Goal: Task Accomplishment & Management: Complete application form

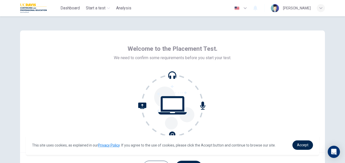
click at [202, 134] on icon at bounding box center [172, 105] width 69 height 69
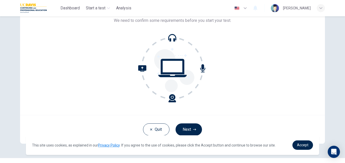
scroll to position [49, 0]
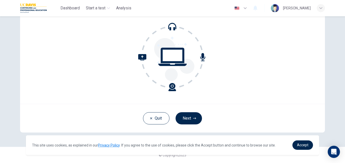
click at [182, 127] on div "Quit Next" at bounding box center [172, 118] width 305 height 29
click at [180, 122] on button "Next" at bounding box center [189, 118] width 26 height 12
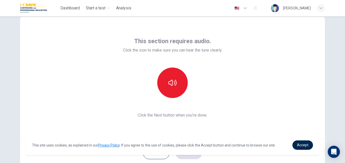
scroll to position [13, 0]
click at [171, 85] on icon "button" at bounding box center [173, 83] width 8 height 8
click at [215, 127] on div "This section requires audio. Click the icon to make sure you can hear the tune …" at bounding box center [172, 78] width 305 height 122
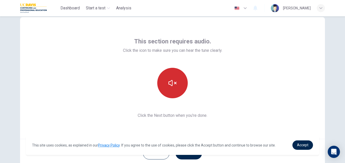
click at [165, 79] on button "button" at bounding box center [172, 83] width 31 height 31
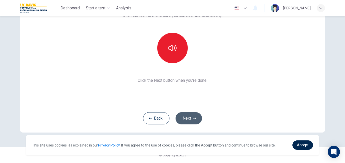
click at [194, 121] on button "Next" at bounding box center [189, 118] width 26 height 12
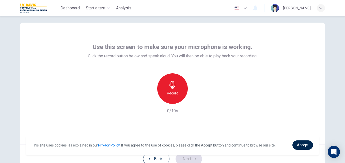
scroll to position [7, 0]
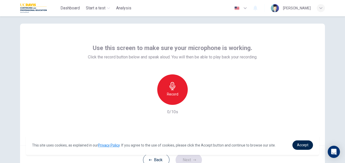
click at [171, 90] on icon "button" at bounding box center [173, 86] width 6 height 8
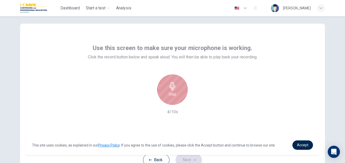
click at [171, 90] on icon "button" at bounding box center [173, 86] width 6 height 8
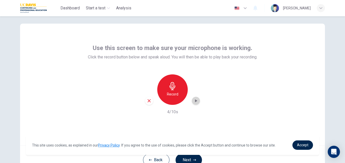
click at [193, 100] on icon "button" at bounding box center [195, 100] width 5 height 5
click at [193, 101] on icon "button" at bounding box center [195, 100] width 5 height 5
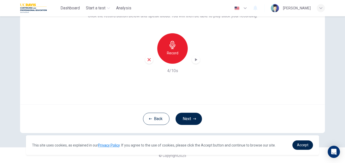
scroll to position [48, 0]
click at [193, 118] on icon "button" at bounding box center [194, 118] width 3 height 3
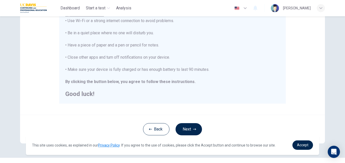
scroll to position [108, 0]
click at [188, 128] on button "Next" at bounding box center [189, 130] width 26 height 12
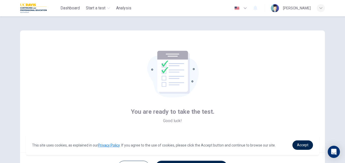
scroll to position [49, 0]
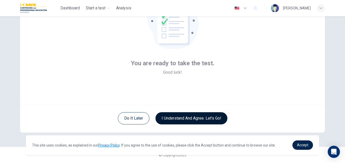
click at [174, 120] on button "I understand and agree. Let’s go!" at bounding box center [192, 118] width 72 height 12
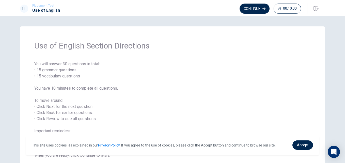
scroll to position [36, 0]
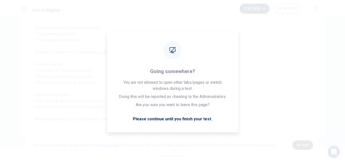
click at [302, 145] on span "Accept" at bounding box center [302, 145] width 11 height 4
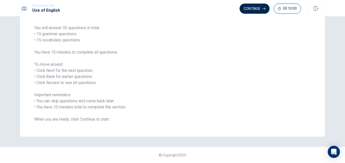
scroll to position [0, 0]
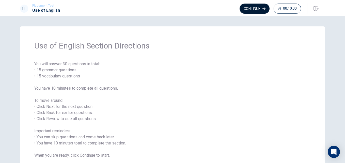
click at [256, 6] on button "Continue" at bounding box center [255, 9] width 30 height 10
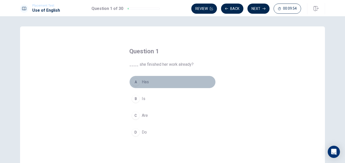
click at [134, 84] on div "A" at bounding box center [136, 82] width 8 height 8
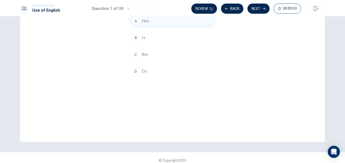
scroll to position [66, 0]
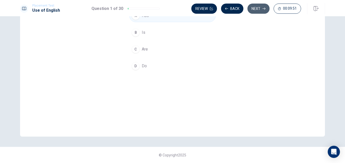
click at [256, 8] on button "Next" at bounding box center [259, 9] width 22 height 10
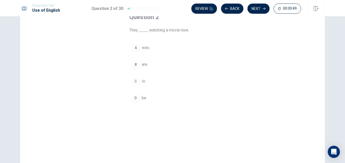
scroll to position [4, 0]
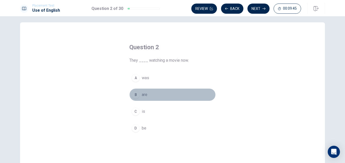
click at [134, 95] on div "B" at bounding box center [136, 95] width 8 height 8
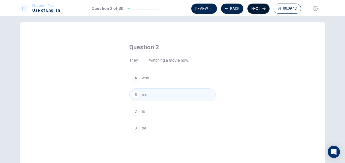
click at [256, 8] on button "Next" at bounding box center [259, 9] width 22 height 10
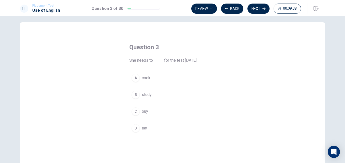
click at [139, 97] on button "B study" at bounding box center [172, 94] width 86 height 13
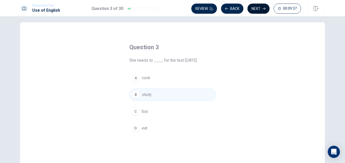
click at [254, 10] on button "Next" at bounding box center [259, 9] width 22 height 10
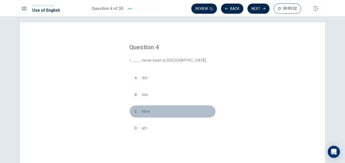
click at [133, 110] on div "C" at bounding box center [136, 112] width 8 height 8
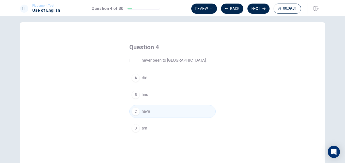
click at [262, 2] on div "Placement Test Use of English Question 4 of 30 Review Back Next 00:09:31" at bounding box center [172, 8] width 345 height 16
click at [258, 8] on button "Next" at bounding box center [259, 9] width 22 height 10
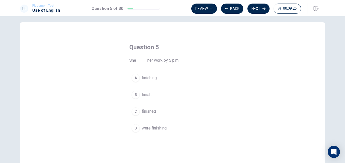
click at [135, 110] on div "C" at bounding box center [136, 112] width 8 height 8
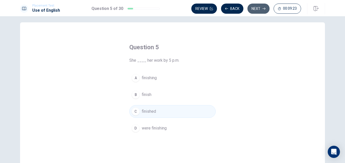
click at [256, 6] on button "Next" at bounding box center [259, 9] width 22 height 10
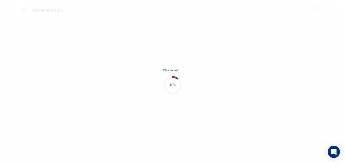
scroll to position [0, 0]
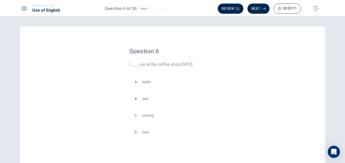
click at [132, 133] on div "D" at bounding box center [136, 132] width 8 height 8
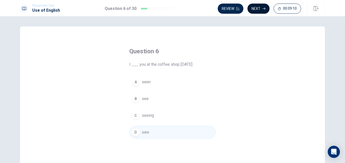
click at [260, 4] on button "Next" at bounding box center [259, 9] width 22 height 10
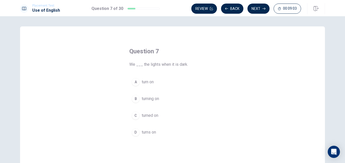
click at [134, 86] on div "A" at bounding box center [136, 82] width 8 height 8
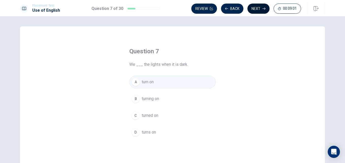
click at [254, 10] on button "Next" at bounding box center [259, 9] width 22 height 10
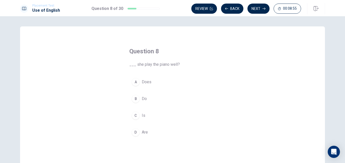
click at [136, 81] on div "A" at bounding box center [136, 82] width 8 height 8
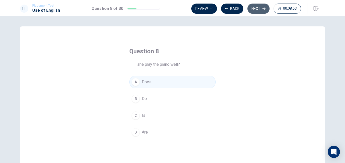
click at [261, 10] on button "Next" at bounding box center [259, 9] width 22 height 10
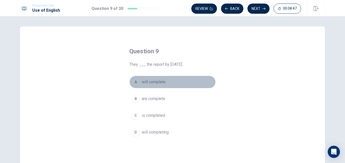
click at [136, 79] on div "A" at bounding box center [136, 82] width 8 height 8
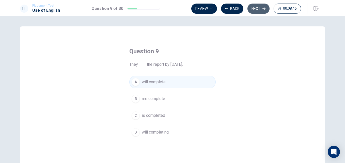
click at [259, 12] on button "Next" at bounding box center [259, 9] width 22 height 10
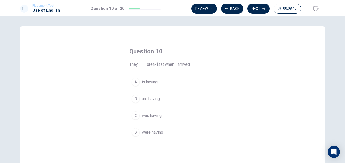
click at [133, 135] on div "D" at bounding box center [136, 132] width 8 height 8
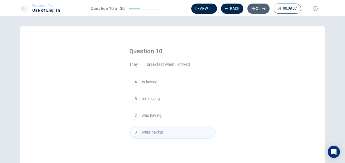
click at [255, 9] on button "Next" at bounding box center [259, 9] width 22 height 10
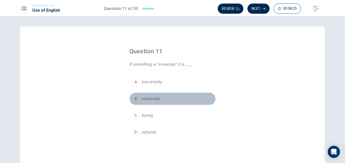
click at [138, 99] on div "B" at bounding box center [136, 99] width 8 height 8
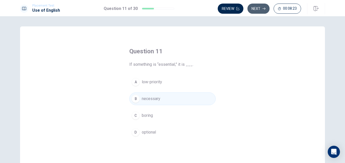
click at [252, 11] on button "Next" at bounding box center [259, 9] width 22 height 10
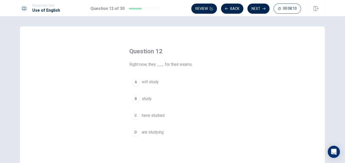
drag, startPoint x: 147, startPoint y: 65, endPoint x: 129, endPoint y: 65, distance: 17.6
click at [129, 65] on span "Right now, they ___ for their exams." at bounding box center [172, 65] width 86 height 6
click at [135, 85] on div "A" at bounding box center [136, 82] width 8 height 8
click at [138, 136] on button "D are studying" at bounding box center [172, 132] width 86 height 13
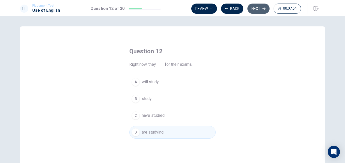
click at [253, 7] on button "Next" at bounding box center [259, 9] width 22 height 10
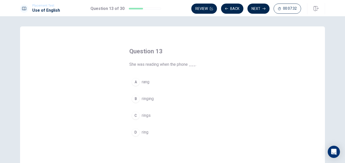
click at [136, 81] on div "A" at bounding box center [136, 82] width 8 height 8
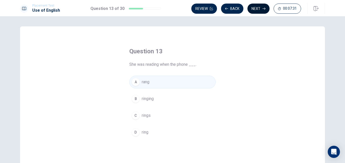
click at [259, 9] on button "Next" at bounding box center [259, 9] width 22 height 10
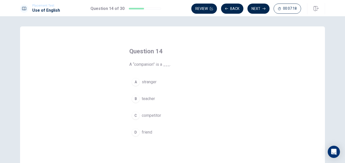
click at [134, 84] on div "A" at bounding box center [136, 82] width 8 height 8
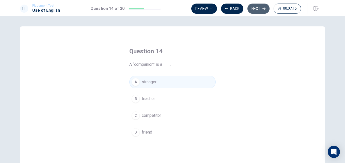
click at [257, 5] on button "Next" at bounding box center [259, 9] width 22 height 10
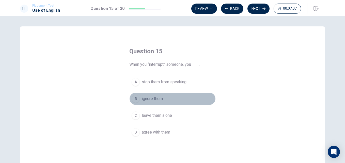
click at [133, 96] on div "B" at bounding box center [136, 99] width 8 height 8
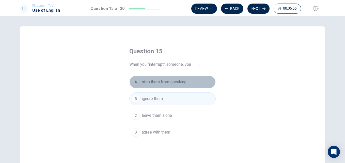
click at [135, 83] on div "A" at bounding box center [136, 82] width 8 height 8
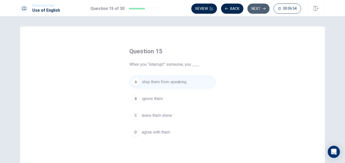
click at [262, 7] on button "Next" at bounding box center [259, 9] width 22 height 10
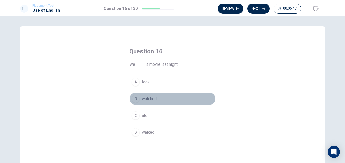
click at [136, 99] on div "B" at bounding box center [136, 99] width 8 height 8
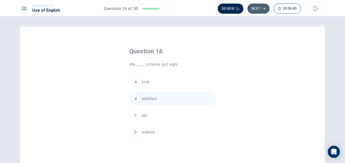
click at [255, 8] on button "Next" at bounding box center [259, 9] width 22 height 10
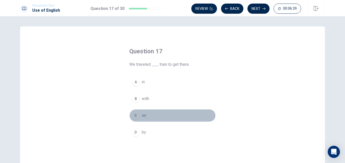
click at [139, 116] on button "C on" at bounding box center [172, 115] width 86 height 13
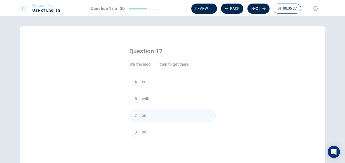
click at [132, 131] on div "D" at bounding box center [136, 132] width 8 height 8
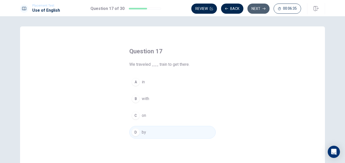
click at [260, 11] on button "Next" at bounding box center [259, 9] width 22 height 10
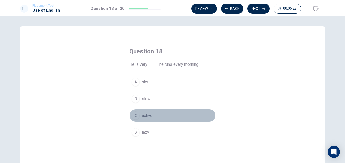
click at [135, 114] on div "C" at bounding box center [136, 116] width 8 height 8
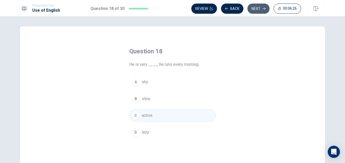
click at [252, 10] on button "Next" at bounding box center [259, 9] width 22 height 10
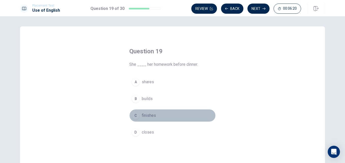
click at [132, 116] on div "C" at bounding box center [136, 116] width 8 height 8
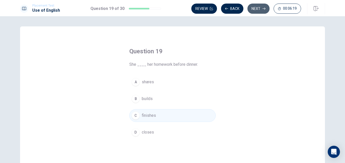
click at [261, 13] on button "Next" at bounding box center [259, 9] width 22 height 10
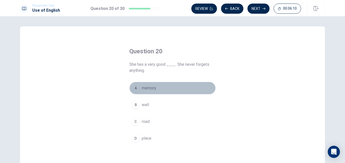
click at [134, 89] on div "A" at bounding box center [136, 88] width 8 height 8
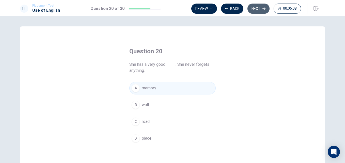
click at [257, 5] on button "Next" at bounding box center [259, 9] width 22 height 10
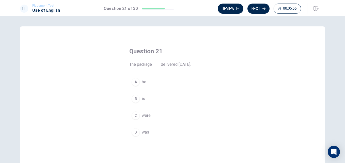
click at [134, 129] on div "D" at bounding box center [136, 132] width 8 height 8
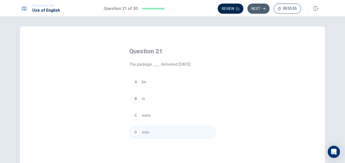
click at [259, 10] on button "Next" at bounding box center [259, 9] width 22 height 10
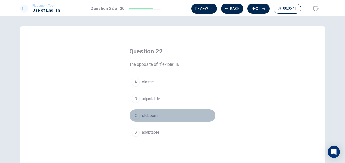
click at [133, 118] on div "C" at bounding box center [136, 116] width 8 height 8
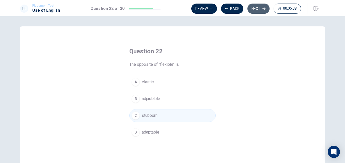
click at [256, 5] on button "Next" at bounding box center [259, 9] width 22 height 10
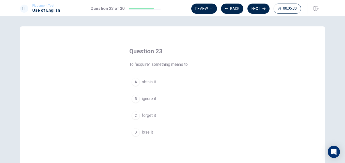
click at [134, 81] on div "A" at bounding box center [136, 82] width 8 height 8
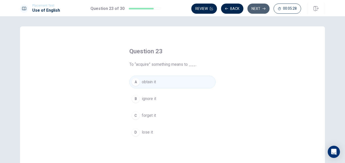
click at [258, 12] on button "Next" at bounding box center [259, 9] width 22 height 10
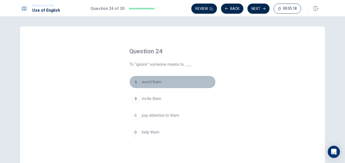
click at [135, 85] on div "A" at bounding box center [136, 82] width 8 height 8
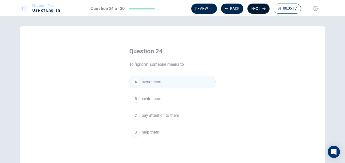
click at [256, 6] on button "Next" at bounding box center [259, 9] width 22 height 10
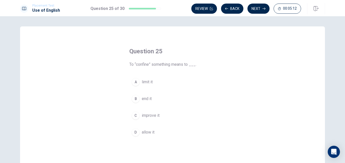
click at [133, 119] on div "C" at bounding box center [136, 116] width 8 height 8
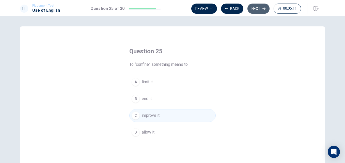
click at [254, 10] on button "Next" at bounding box center [259, 9] width 22 height 10
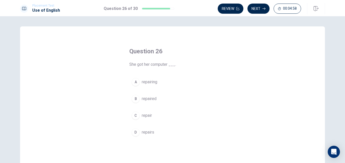
click at [129, 98] on button "B repaired" at bounding box center [172, 99] width 86 height 13
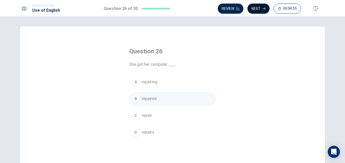
click at [256, 12] on button "Next" at bounding box center [259, 9] width 22 height 10
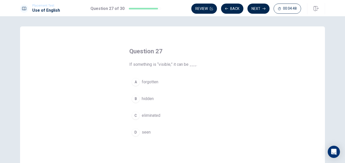
click at [133, 135] on div "D" at bounding box center [136, 132] width 8 height 8
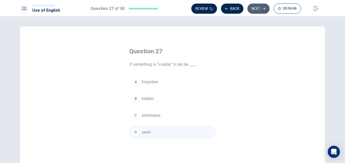
click at [258, 6] on button "Next" at bounding box center [259, 9] width 22 height 10
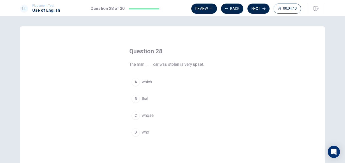
click at [133, 132] on div "D" at bounding box center [136, 132] width 8 height 8
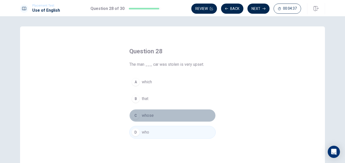
click at [136, 118] on div "C" at bounding box center [136, 116] width 8 height 8
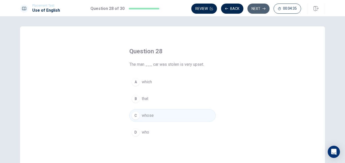
click at [254, 8] on button "Next" at bounding box center [259, 9] width 22 height 10
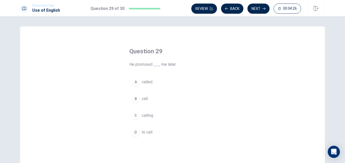
click at [133, 129] on div "D" at bounding box center [136, 132] width 8 height 8
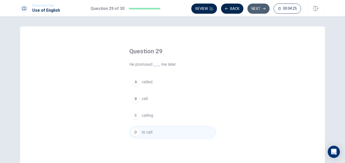
click at [255, 5] on button "Next" at bounding box center [259, 9] width 22 height 10
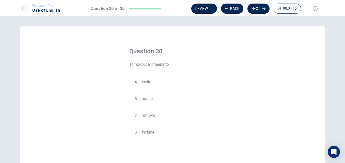
click at [133, 120] on button "C remove" at bounding box center [172, 115] width 86 height 13
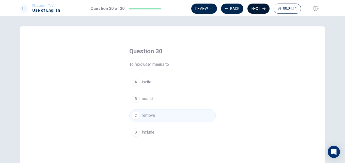
click at [255, 5] on button "Next" at bounding box center [259, 9] width 22 height 10
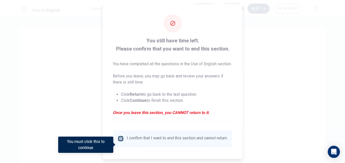
click at [121, 142] on input "You must click this to continue" at bounding box center [121, 139] width 6 height 6
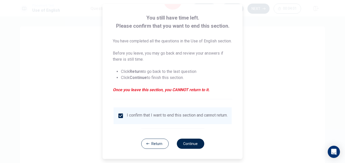
scroll to position [33, 0]
click at [188, 141] on button "Continue" at bounding box center [190, 144] width 27 height 10
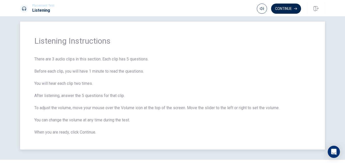
scroll to position [18, 0]
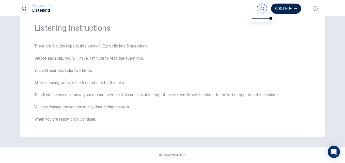
click at [264, 7] on button "button" at bounding box center [262, 9] width 10 height 10
click at [283, 8] on button "Continue" at bounding box center [286, 9] width 30 height 10
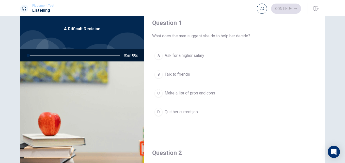
scroll to position [0, 0]
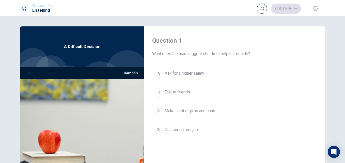
click at [58, 46] on div "A Difficult Decision" at bounding box center [82, 46] width 124 height 41
click at [66, 124] on img at bounding box center [82, 141] width 124 height 124
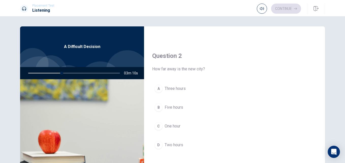
scroll to position [117, 0]
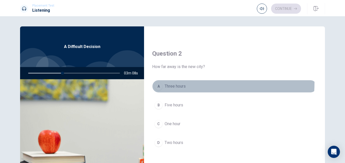
click at [161, 82] on button "A Three hours" at bounding box center [234, 86] width 165 height 13
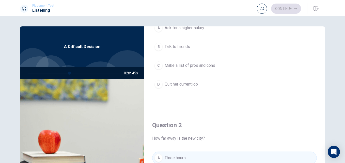
scroll to position [0, 0]
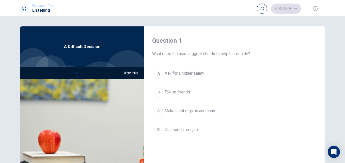
click at [157, 106] on button "C Make a list of pros and cons" at bounding box center [234, 111] width 165 height 13
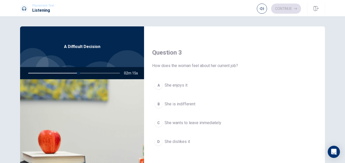
scroll to position [249, 0]
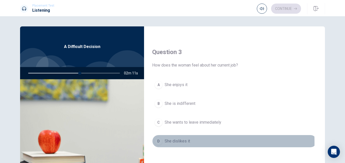
click at [158, 142] on div "D" at bounding box center [159, 141] width 8 height 8
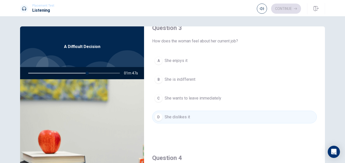
scroll to position [273, 0]
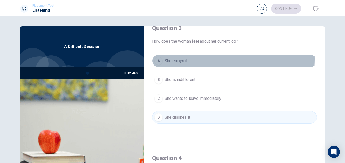
click at [155, 59] on div "A" at bounding box center [159, 61] width 8 height 8
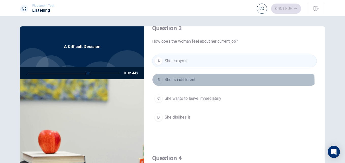
click at [165, 83] on span "She is indifferent" at bounding box center [180, 80] width 31 height 6
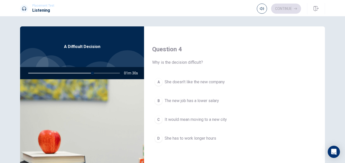
scroll to position [382, 0]
click at [157, 123] on div "C" at bounding box center [159, 119] width 8 height 8
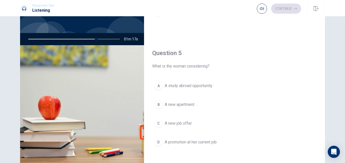
scroll to position [34, 0]
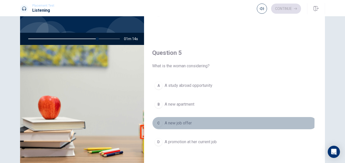
click at [157, 122] on div "C" at bounding box center [159, 123] width 8 height 8
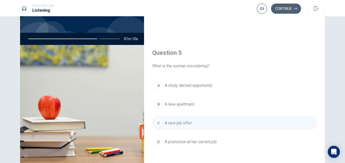
click at [283, 9] on button "Continue" at bounding box center [286, 9] width 30 height 10
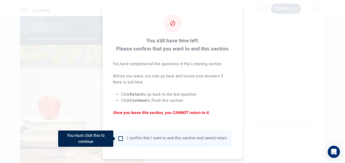
click at [134, 142] on div "I confirm that I want to end this section and cannot return." at bounding box center [177, 139] width 101 height 6
click at [119, 138] on input "You must click this to continue" at bounding box center [121, 139] width 6 height 6
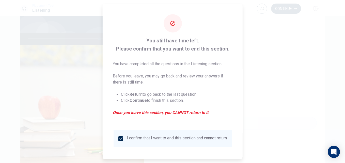
scroll to position [26, 0]
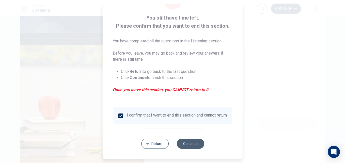
click at [186, 145] on button "Continue" at bounding box center [190, 144] width 27 height 10
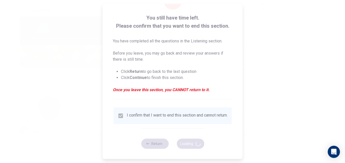
type input "79"
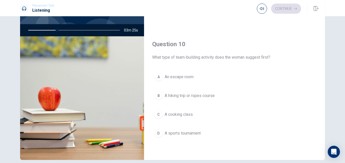
scroll to position [66, 0]
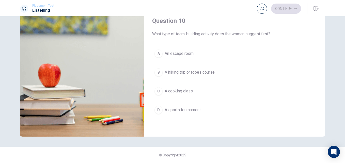
click at [154, 69] on button "B A hiking trip or ropes course" at bounding box center [234, 72] width 165 height 13
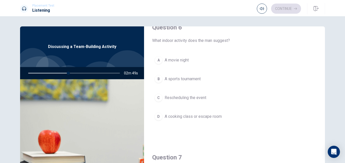
scroll to position [13, 0]
click at [158, 114] on div "D" at bounding box center [159, 117] width 8 height 8
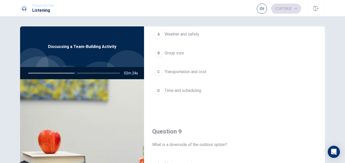
scroll to position [299, 0]
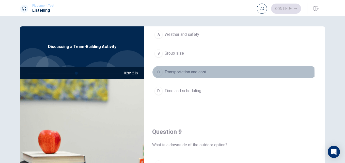
click at [158, 73] on div "C" at bounding box center [159, 72] width 8 height 8
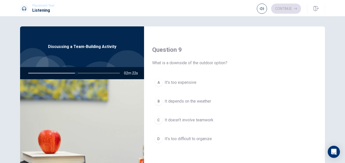
scroll to position [382, 0]
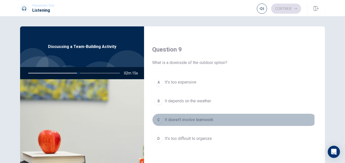
click at [158, 119] on div "C" at bounding box center [159, 120] width 8 height 8
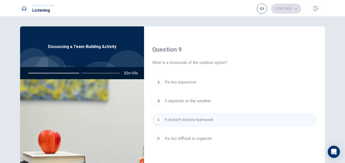
click at [158, 101] on div "B" at bounding box center [159, 101] width 8 height 8
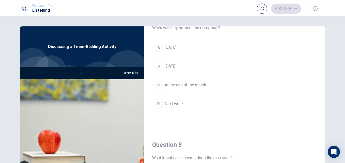
scroll to position [155, 0]
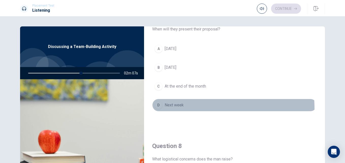
click at [156, 109] on button "D Next week" at bounding box center [234, 105] width 165 height 13
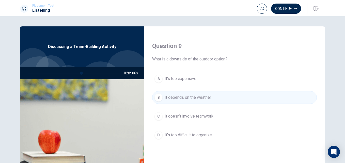
scroll to position [385, 0]
click at [280, 5] on button "Continue" at bounding box center [286, 9] width 30 height 10
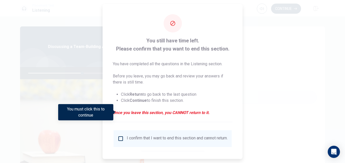
scroll to position [26, 0]
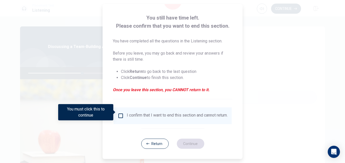
click at [158, 116] on div "I confirm that I want to end this section and cannot return." at bounding box center [177, 116] width 101 height 6
click at [119, 115] on input "You must click this to continue" at bounding box center [121, 116] width 6 height 6
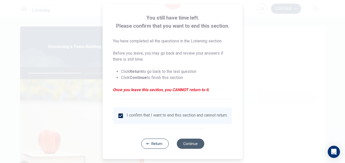
click at [183, 145] on button "Continue" at bounding box center [190, 144] width 27 height 10
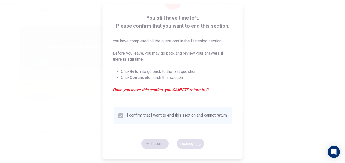
type input "61"
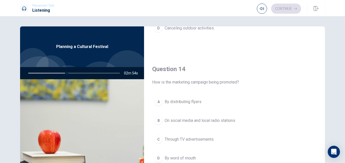
scroll to position [371, 0]
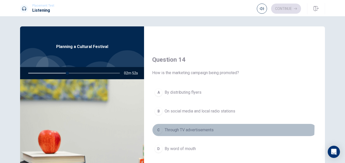
click at [155, 127] on div "C" at bounding box center [159, 130] width 8 height 8
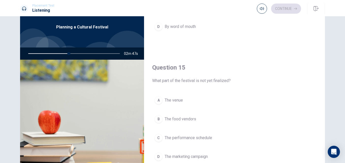
scroll to position [38, 0]
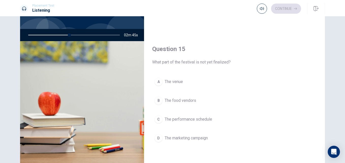
click at [156, 117] on div "C" at bounding box center [159, 119] width 8 height 8
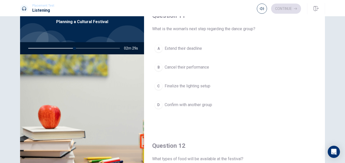
scroll to position [24, 0]
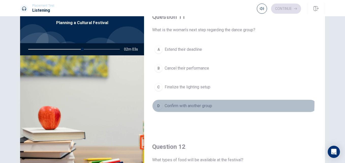
click at [156, 102] on div "D" at bounding box center [159, 106] width 8 height 8
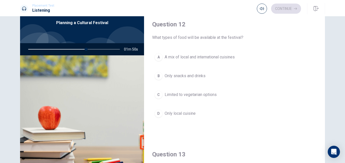
scroll to position [123, 0]
click at [158, 57] on div "A" at bounding box center [159, 57] width 8 height 8
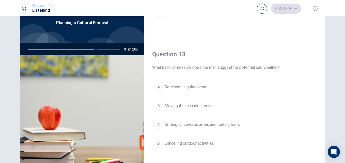
scroll to position [223, 0]
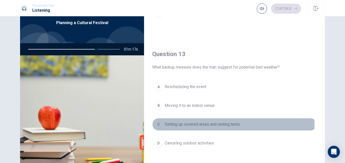
click at [156, 124] on div "C" at bounding box center [159, 125] width 8 height 8
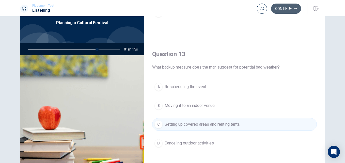
click at [282, 12] on button "Continue" at bounding box center [286, 9] width 30 height 10
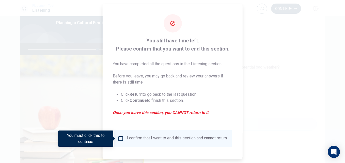
click at [153, 142] on div "I confirm that I want to end this section and cannot return." at bounding box center [177, 139] width 101 height 6
click at [121, 140] on input "You must click this to continue" at bounding box center [121, 139] width 6 height 6
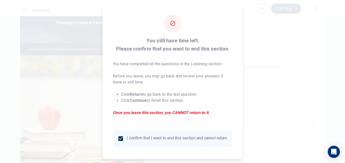
scroll to position [26, 0]
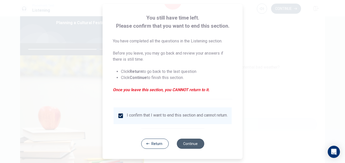
click at [185, 143] on button "Continue" at bounding box center [190, 144] width 27 height 10
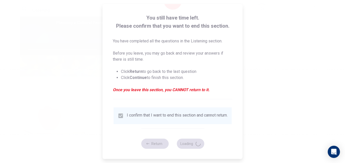
type input "77"
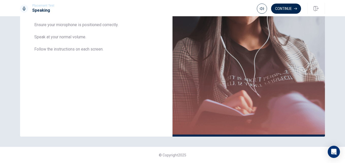
scroll to position [0, 0]
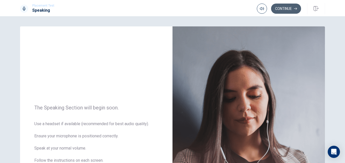
click at [279, 4] on button "Continue" at bounding box center [286, 9] width 30 height 10
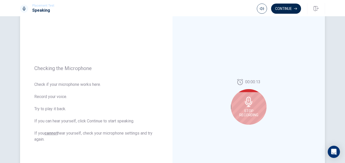
scroll to position [34, 0]
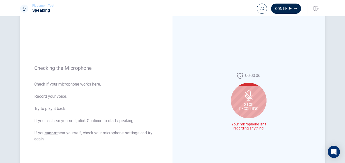
click at [245, 100] on icon at bounding box center [249, 96] width 10 height 10
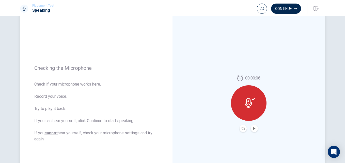
click at [245, 100] on icon at bounding box center [248, 103] width 7 height 10
click at [249, 104] on icon at bounding box center [248, 103] width 7 height 10
click at [251, 101] on icon at bounding box center [250, 103] width 10 height 10
click at [251, 127] on button "Play Audio" at bounding box center [254, 128] width 7 height 7
click at [241, 131] on button "Record Again" at bounding box center [243, 128] width 7 height 7
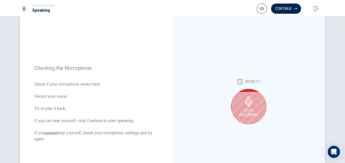
click at [245, 108] on div "Stop Recording" at bounding box center [249, 107] width 36 height 36
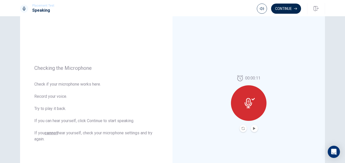
click at [253, 130] on button "Play Audio" at bounding box center [254, 128] width 7 height 7
click at [289, 9] on button "Continue" at bounding box center [286, 9] width 30 height 10
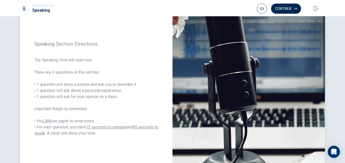
scroll to position [42, 0]
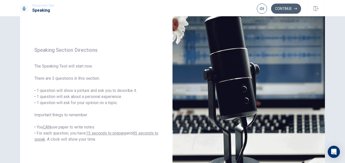
click at [275, 10] on button "Continue" at bounding box center [286, 9] width 30 height 10
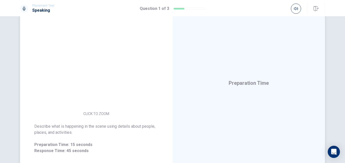
scroll to position [54, 0]
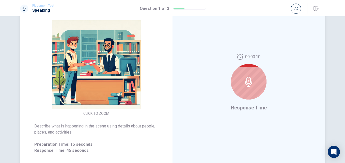
click at [250, 78] on icon at bounding box center [249, 82] width 10 height 10
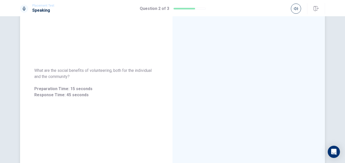
scroll to position [0, 0]
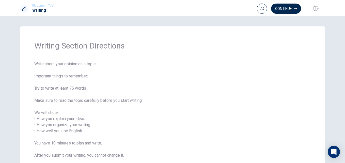
click at [175, 93] on span "Write about your opinion on a topic. Important things to remember: Try to write…" at bounding box center [172, 113] width 277 height 104
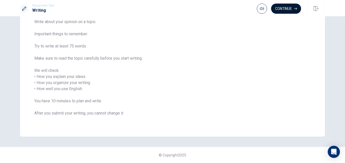
click at [286, 10] on button "Continue" at bounding box center [286, 9] width 30 height 10
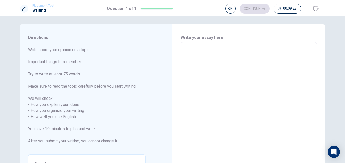
scroll to position [0, 0]
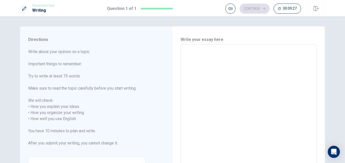
click at [192, 48] on div "x ​" at bounding box center [249, 115] width 136 height 143
type textarea "c"
type textarea "x"
type textarea "co"
type textarea "x"
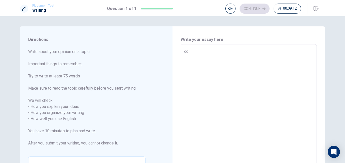
type textarea "com"
type textarea "x"
type textarea "comm"
type textarea "x"
type textarea "commu"
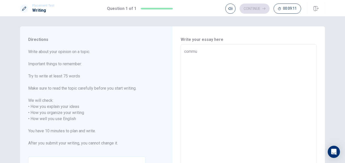
type textarea "x"
type textarea "commun"
type textarea "x"
type textarea "communi"
type textarea "x"
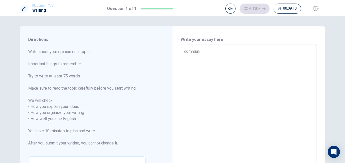
type textarea "communic"
type textarea "x"
type textarea "communica"
type textarea "x"
type textarea "communicat"
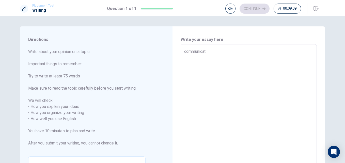
type textarea "x"
type textarea "communicati"
type textarea "x"
type textarea "communicatio"
type textarea "x"
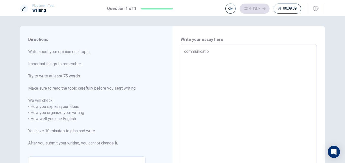
type textarea "communication"
type textarea "x"
type textarea "communication"
type textarea "x"
type textarea "communication s"
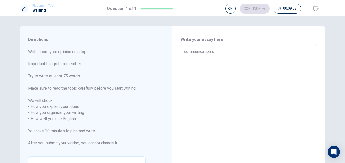
type textarea "x"
type textarea "communication sk"
type textarea "x"
type textarea "communication ski"
type textarea "x"
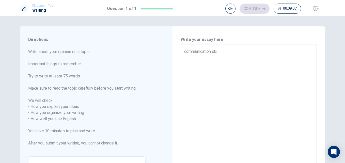
type textarea "communication skil"
type textarea "x"
type textarea "communication skill"
type textarea "x"
type textarea "communication skill"
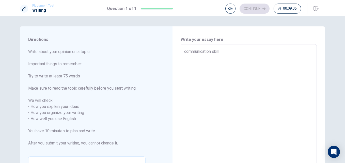
type textarea "x"
type textarea "communication skill i"
type textarea "x"
type textarea "communication skill is"
type textarea "x"
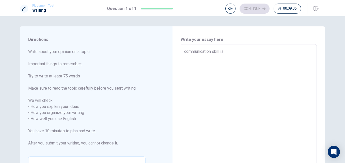
type textarea "communication skill is"
type textarea "x"
type textarea "communication skill is v"
type textarea "x"
type textarea "communication skill is vr"
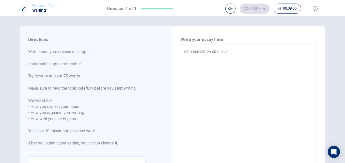
type textarea "x"
type textarea "communication skill is vry"
type textarea "x"
type textarea "communication skill is vry"
type textarea "x"
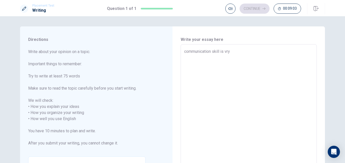
type textarea "communication skill is vry"
type textarea "x"
type textarea "communication skill is vr"
type textarea "x"
type textarea "communication skill is v"
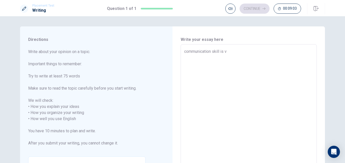
type textarea "x"
type textarea "communication skill is"
type textarea "x"
type textarea "communication skill is v"
type textarea "x"
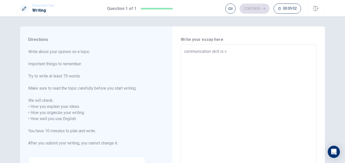
type textarea "communication skill is ve"
type textarea "x"
type textarea "communication skill is ver"
type textarea "x"
type textarea "communication skill is very"
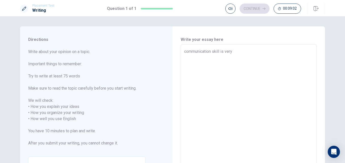
type textarea "x"
type textarea "communication skill is very"
type textarea "x"
type textarea "communication skill is very e"
type textarea "x"
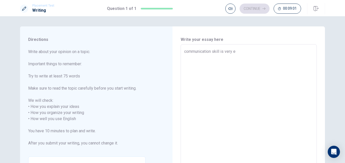
type textarea "communication skill is very es"
type textarea "x"
type textarea "communication skill is very ess"
type textarea "x"
type textarea "communication skill is very esse"
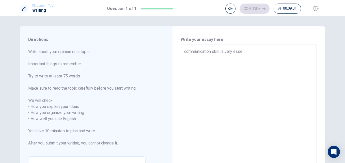
type textarea "x"
type textarea "communication skill is very essen"
type textarea "x"
type textarea "communication skill is very essent"
type textarea "x"
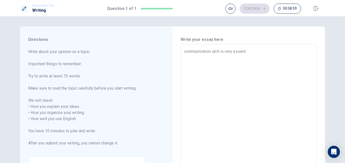
type textarea "communication skill is very essenti"
type textarea "x"
type textarea "communication skill is very essentia"
type textarea "x"
type textarea "communication skill is very essential"
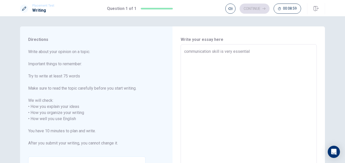
type textarea "x"
type textarea "communication skill is very essential"
type textarea "x"
type textarea "communication skill is very essential f"
type textarea "x"
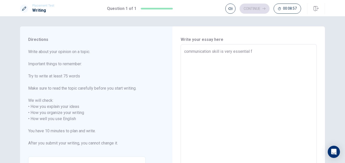
type textarea "communication skill is very essential fo"
type textarea "x"
type textarea "communication skill is very essential for"
type textarea "x"
type textarea "communication skill is very essential for"
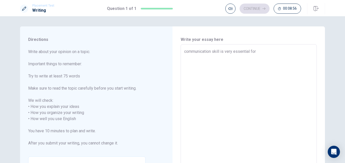
type textarea "x"
type textarea "communication skill is very essential for o"
type textarea "x"
type textarea "communication skill is very essential for ou"
type textarea "x"
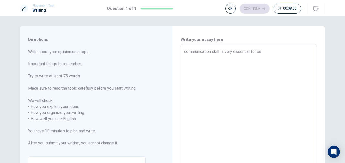
type textarea "communication skill is very essential for our"
type textarea "x"
type textarea "communication skill is very essential for our"
type textarea "x"
type textarea "communication skill is very essential for our l"
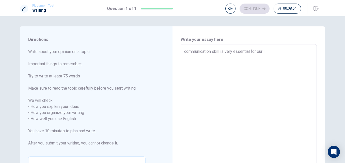
type textarea "x"
type textarea "communication skill is very essential for our li"
type textarea "x"
type textarea "communication skill is very essential for our liv"
type textarea "x"
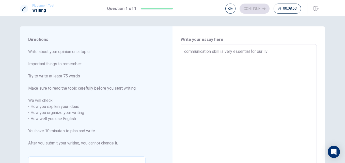
type textarea "communication skill is very essential for our live"
type textarea "x"
type textarea "communication skill is very essential for our liv"
type textarea "x"
type textarea "communication skill is very essential for our li"
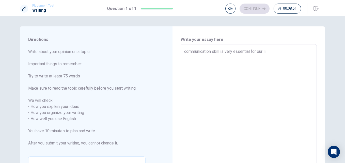
type textarea "x"
type textarea "communication skill is very essential for our lif"
type textarea "x"
type textarea "communication skill is very essential for our life"
type textarea "x"
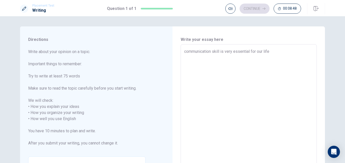
type textarea "communication skill is very essential for our life."
type textarea "x"
type textarea "communication skill is very essential for our life.c"
type textarea "x"
type textarea "communication skill is very essential for our [DOMAIN_NAME]"
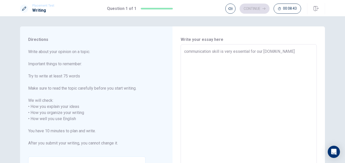
type textarea "x"
type textarea "communication skill is very essential for our life.c"
type textarea "x"
type textarea "communication skill is very essential for our life."
type textarea "x"
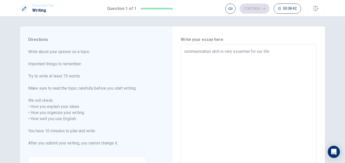
type textarea "communication skill is very essential for our life."
type textarea "x"
type textarea "communication skill is very essential for our life. c"
type textarea "x"
type textarea "communication skill is very essential for our life. co"
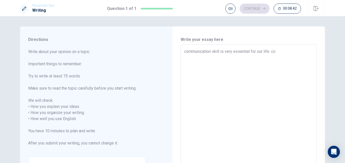
type textarea "x"
type textarea "communication skill is very essential for our life. com"
type textarea "x"
type textarea "communication skill is very essential for our life. comm"
type textarea "x"
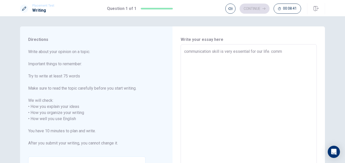
type textarea "communication skill is very essential for our life. commu"
type textarea "x"
type textarea "communication skill is very essential for our life. commun"
type textarea "x"
type textarea "communication skill is very essential for our life. communi"
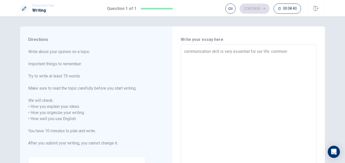
type textarea "x"
type textarea "communication skill is very essential for our life. [GEOGRAPHIC_DATA]"
type textarea "x"
type textarea "communication skill is very essential for our life. communi"
type textarea "x"
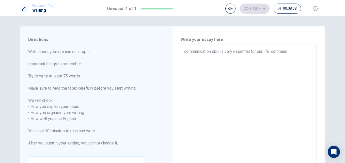
type textarea "communication skill is very essential for our life. communic"
type textarea "x"
type textarea "communication skill is very essential for our life. communica"
type textarea "x"
type textarea "communication skill is very essential for our life. communicat"
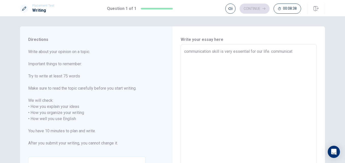
type textarea "x"
type textarea "communication skill is very essential for our life. communicati"
type textarea "x"
type textarea "communication skill is very essential for our life. communicatio"
type textarea "x"
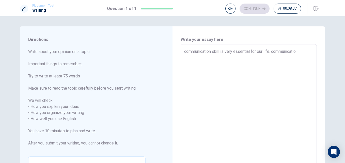
type textarea "communication skill is very essential for our life. communication"
type textarea "x"
type textarea "communication skill is very essential for our life. communication"
type textarea "x"
type textarea "communication skill is very essential for our life. communication s"
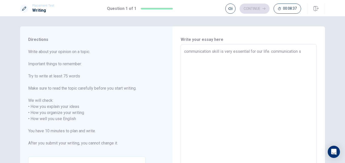
type textarea "x"
type textarea "communication skill is very essential for our life. communication sl"
type textarea "x"
type textarea "communication skill is very essential for our life. communication s"
type textarea "x"
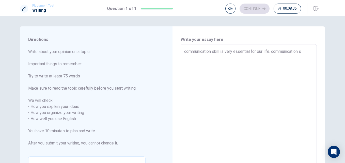
type textarea "communication skill is very essential for our life. communication sk"
type textarea "x"
type textarea "communication skill is very essential for our life. communication ski"
type textarea "x"
type textarea "communication skill is very essential for our life. communication skil"
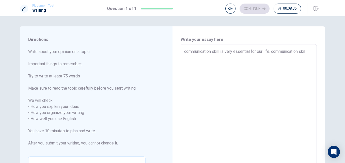
type textarea "x"
type textarea "communication skill is very essential for our life. communication skill"
type textarea "x"
type textarea "communication skill is very essential for our life. communication skill"
type textarea "x"
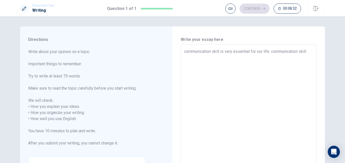
type textarea "communication skill is very essential for our life. communication skill c"
type textarea "x"
type textarea "communication skill is very essential for our life. communication skill co"
type textarea "x"
type textarea "communication skill is very essential for our life. communication skill con"
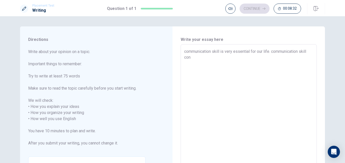
type textarea "x"
type textarea "communication skill is very essential for our life. communication skill cont"
type textarea "x"
type textarea "communication skill is very essential for our life. communication skill conta"
type textarea "x"
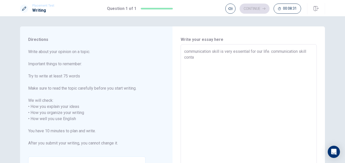
type textarea "communication skill is very essential for our life. communication skill contai"
type textarea "x"
type textarea "communication skill is very essential for our life. communication skill contain"
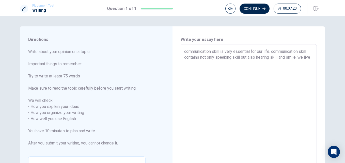
click at [94, 116] on span "Write about your opinion on a topic. Important things to remember: Try to write…" at bounding box center [86, 101] width 117 height 104
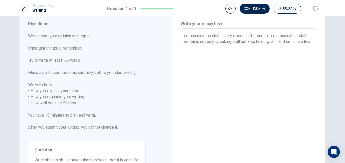
scroll to position [16, 0]
click at [196, 46] on textarea "communication skill is very essential for our life. communication skill contain…" at bounding box center [248, 100] width 129 height 135
click at [258, 48] on textarea "communication skill is very essential for our life. communication skill contain…" at bounding box center [248, 100] width 129 height 135
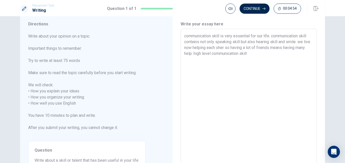
click at [203, 54] on textarea "communication skill is very essential for our life. communication skill contain…" at bounding box center [248, 100] width 129 height 135
click at [292, 55] on textarea "communication skill is very essential for our life. communication skill contain…" at bounding box center [248, 100] width 129 height 135
click at [206, 53] on textarea "communication skill is very essential for our life. communication skill contain…" at bounding box center [248, 100] width 129 height 135
click at [300, 42] on textarea "communication skill is very essential for our life. communication skill contain…" at bounding box center [248, 100] width 129 height 135
click at [272, 35] on textarea "communication skill is very essential for our life. communication skill contain…" at bounding box center [248, 100] width 129 height 135
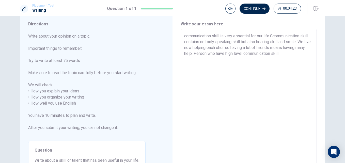
click at [184, 35] on textarea "communication skill is very essential for our life.Ccommunication skill contain…" at bounding box center [248, 100] width 129 height 135
click at [297, 56] on textarea "Communication skill is very essential for our life.Ccommunication skill contain…" at bounding box center [248, 100] width 129 height 135
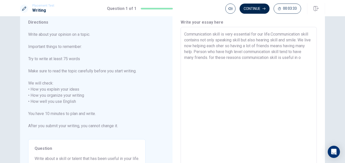
scroll to position [16, 0]
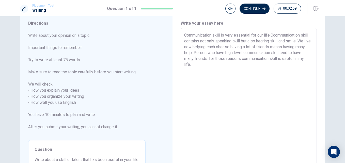
click at [218, 58] on textarea "Communication skill is very essential for our life.Ccommunication skill contain…" at bounding box center [248, 99] width 129 height 135
click at [221, 58] on textarea "Communication skill is very essential for our life.Ccommunication skill contain…" at bounding box center [248, 99] width 129 height 135
click at [236, 58] on textarea "Communication skill is very essential for our life.Ccommunication skill contain…" at bounding box center [248, 99] width 129 height 135
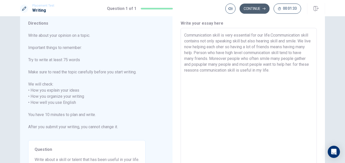
click at [249, 8] on button "Continue" at bounding box center [255, 9] width 30 height 10
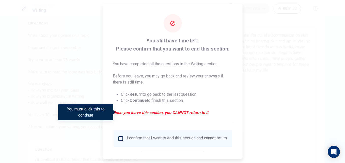
scroll to position [26, 0]
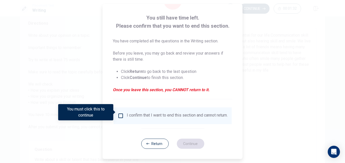
click at [125, 115] on div "I confirm that I want to end this section and cannot return." at bounding box center [173, 116] width 110 height 6
click at [122, 113] on input "You must click this to continue" at bounding box center [121, 116] width 6 height 6
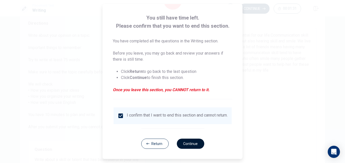
click at [187, 145] on button "Continue" at bounding box center [190, 144] width 27 height 10
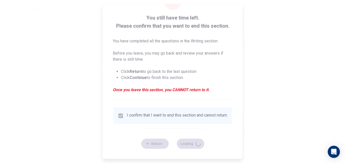
scroll to position [0, 0]
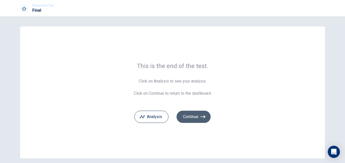
click at [190, 118] on button "Continue" at bounding box center [194, 117] width 34 height 12
